Goal: Task Accomplishment & Management: Manage account settings

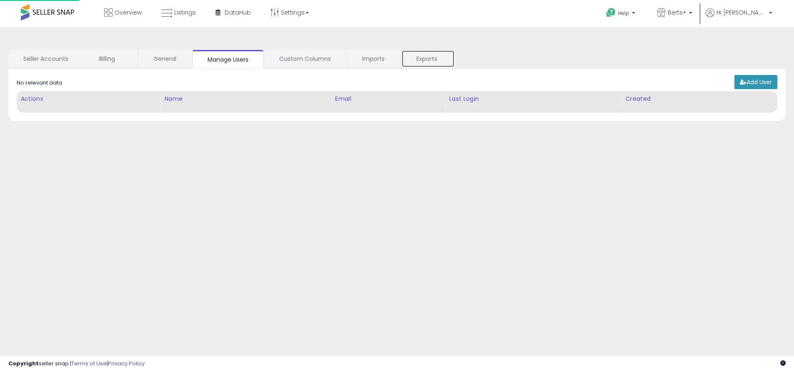
click at [427, 59] on link "Exports" at bounding box center [427, 58] width 53 height 17
click at [428, 59] on link "Exports" at bounding box center [427, 58] width 53 height 17
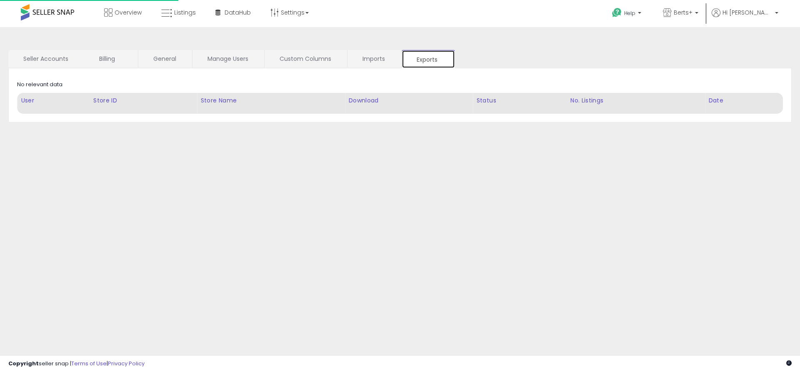
click at [428, 59] on link "Exports" at bounding box center [428, 59] width 53 height 18
